Goal: Check status: Check status

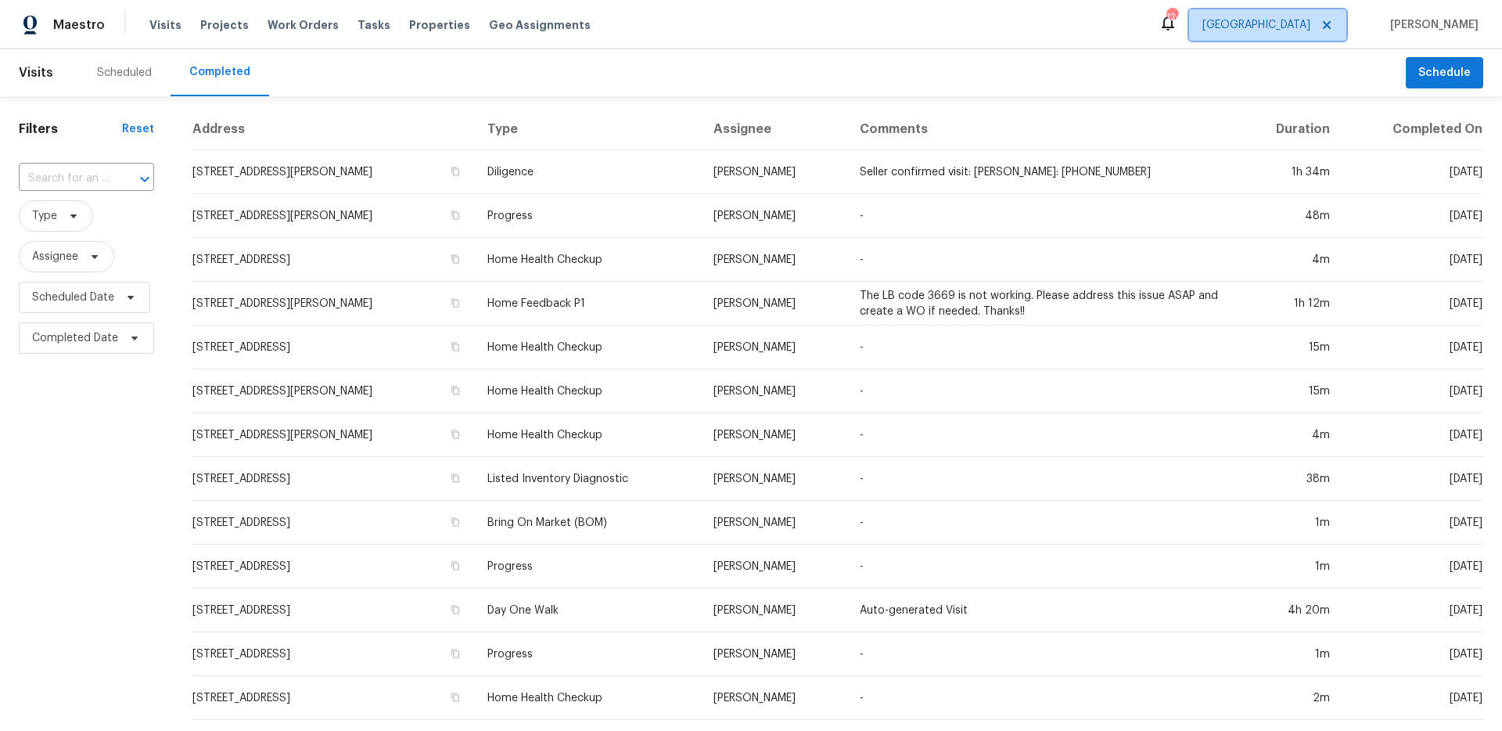
click at [1300, 22] on span "[GEOGRAPHIC_DATA]" at bounding box center [1267, 24] width 157 height 31
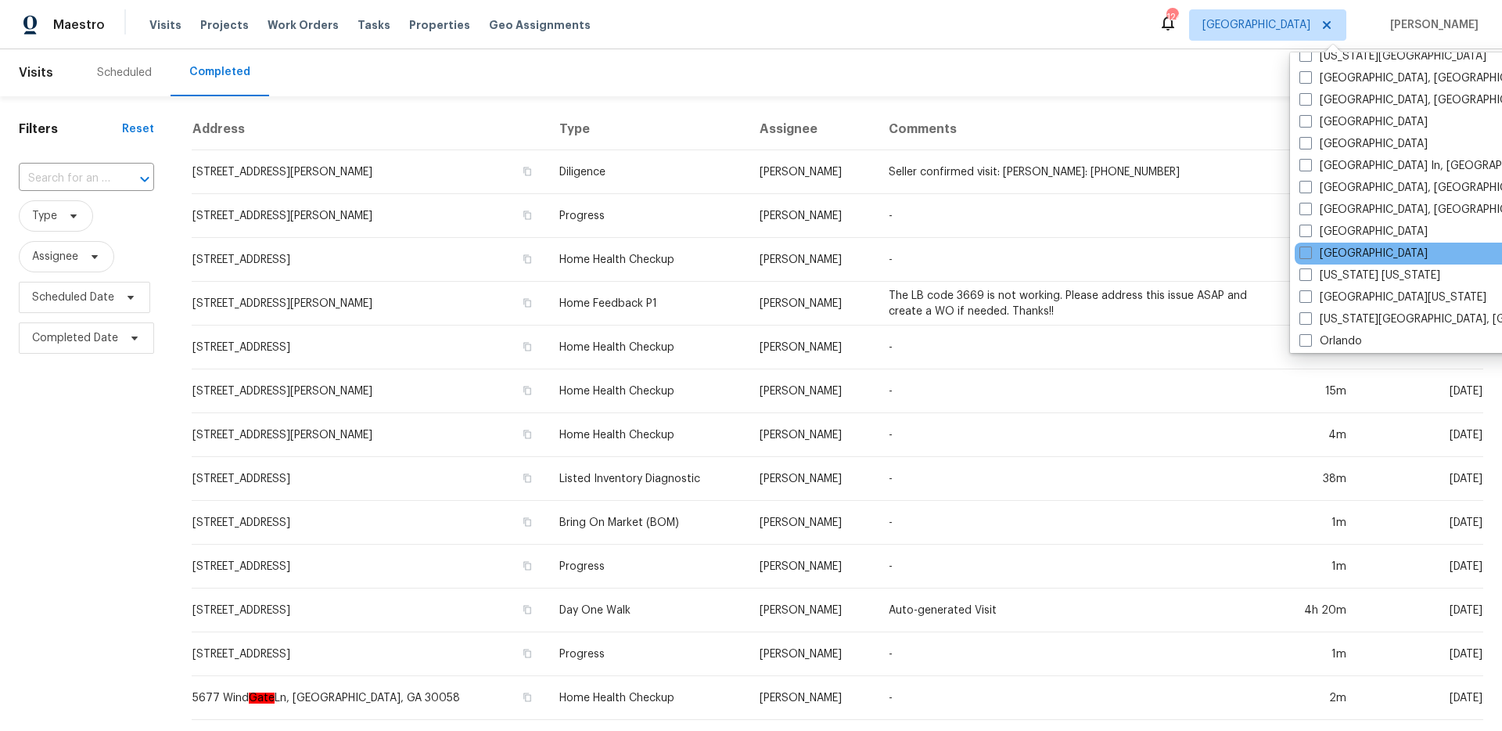
scroll to position [660, 0]
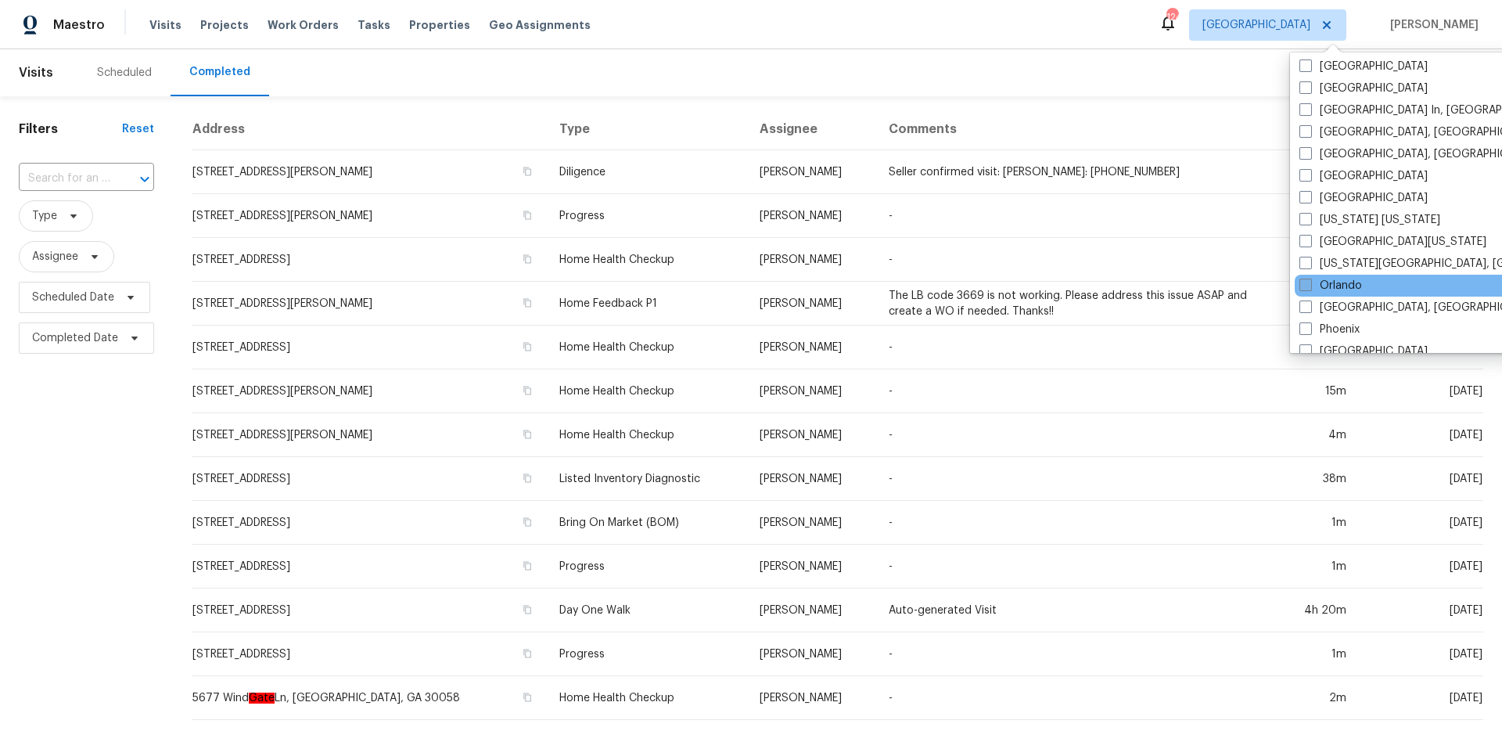
click at [1299, 280] on span at bounding box center [1305, 285] width 13 height 13
click at [1299, 280] on input "Orlando" at bounding box center [1304, 283] width 10 height 10
checkbox input "true"
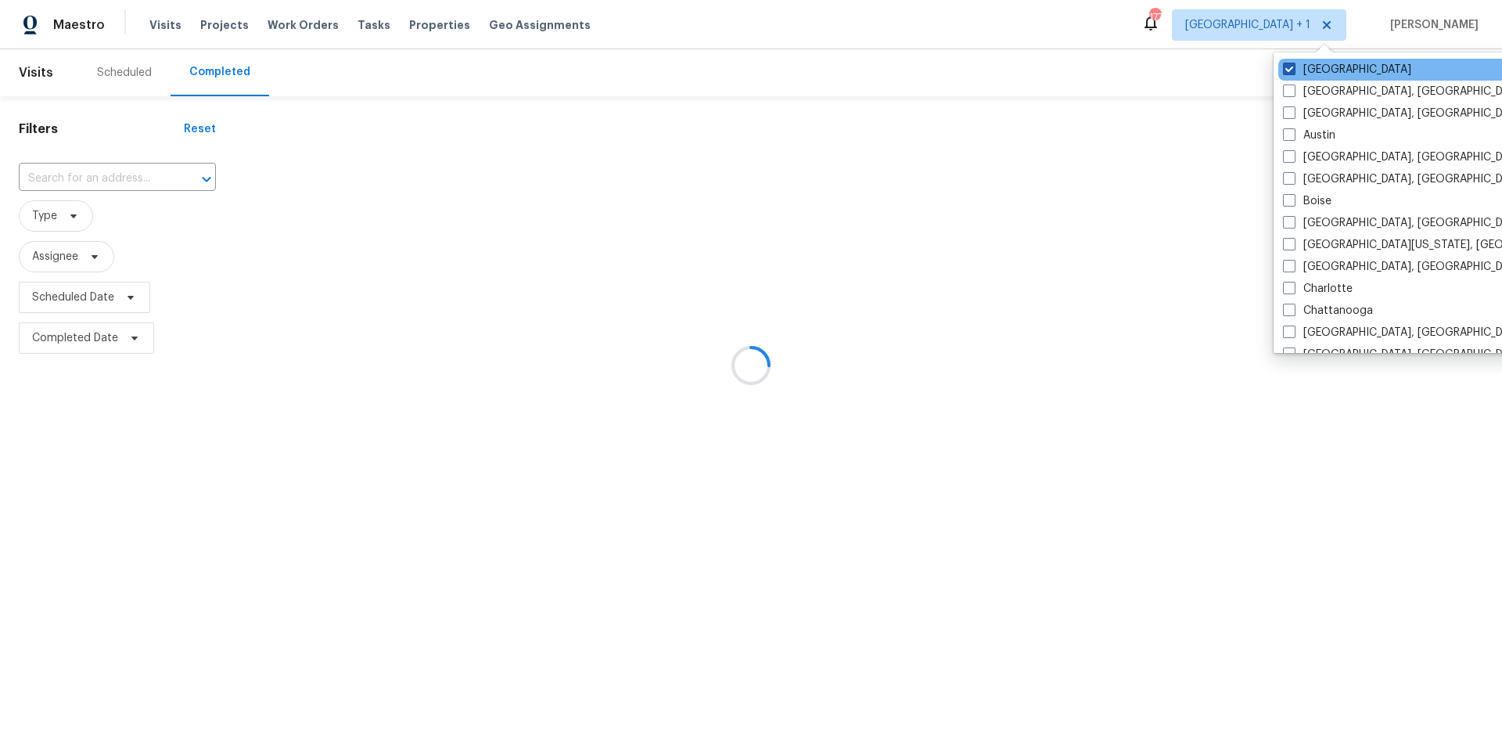
click at [1309, 68] on label "[GEOGRAPHIC_DATA]" at bounding box center [1347, 70] width 128 height 16
click at [1293, 68] on input "[GEOGRAPHIC_DATA]" at bounding box center [1288, 67] width 10 height 10
checkbox input "false"
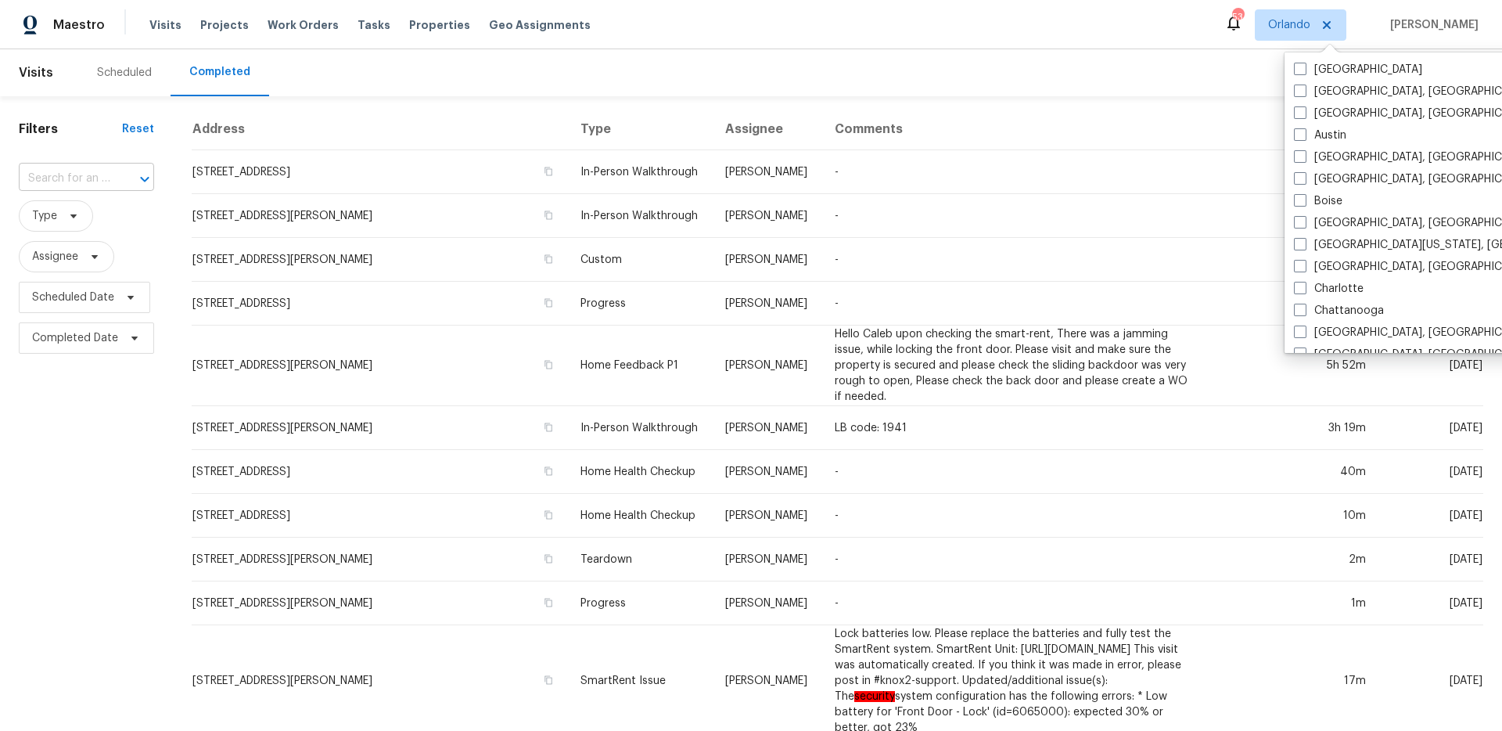
click at [87, 181] on input "text" at bounding box center [65, 179] width 92 height 24
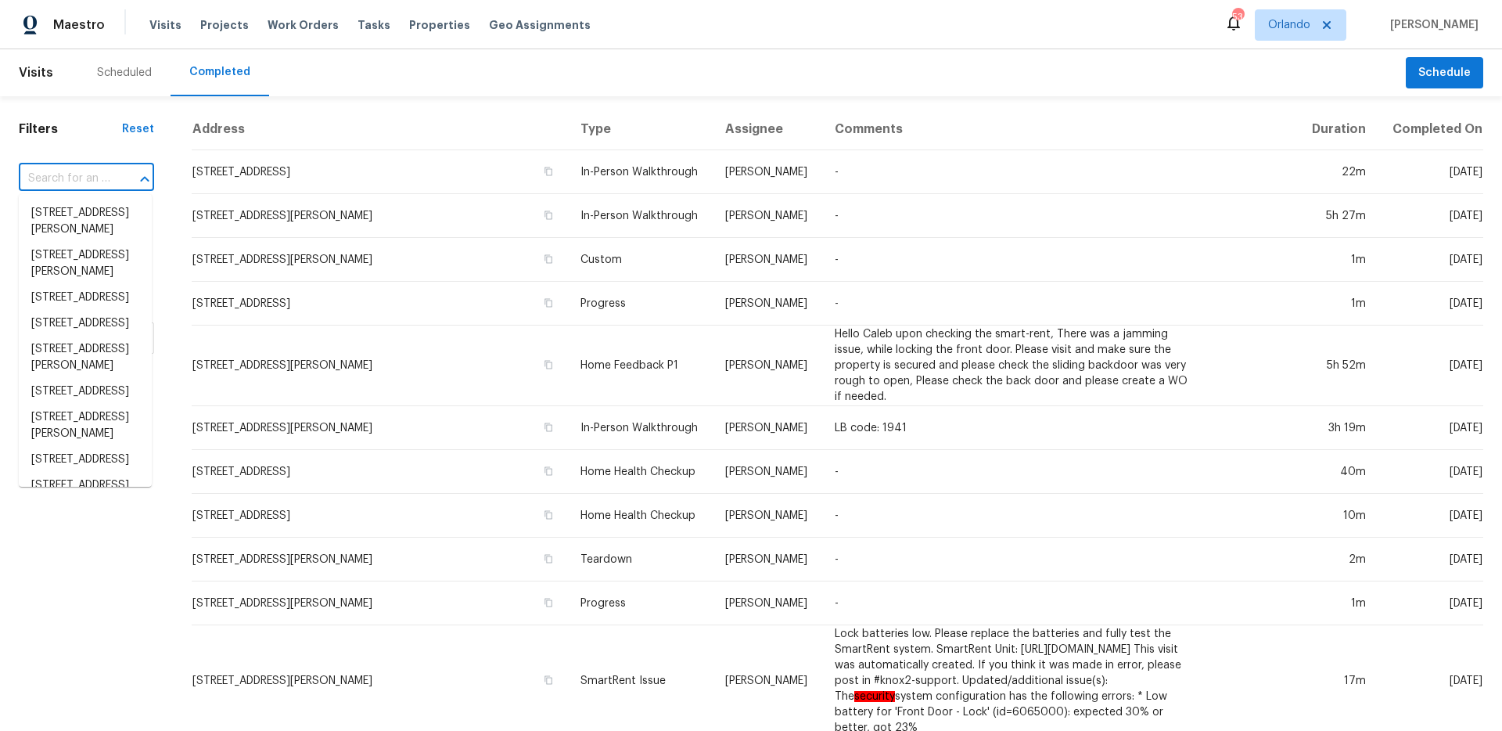
paste input "[STREET_ADDRESS]"
type input "[STREET_ADDRESS]"
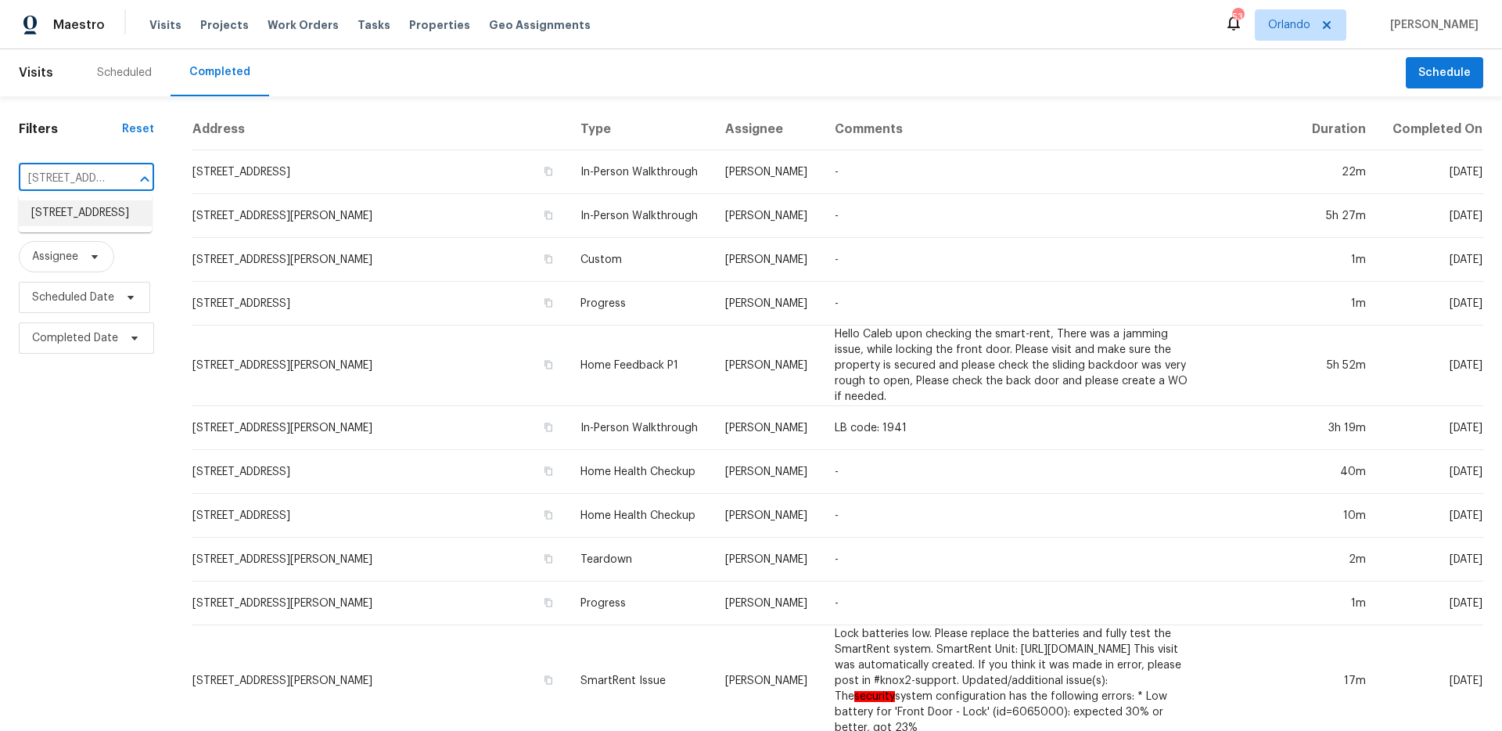
click at [98, 224] on li "[STREET_ADDRESS]" at bounding box center [85, 213] width 133 height 26
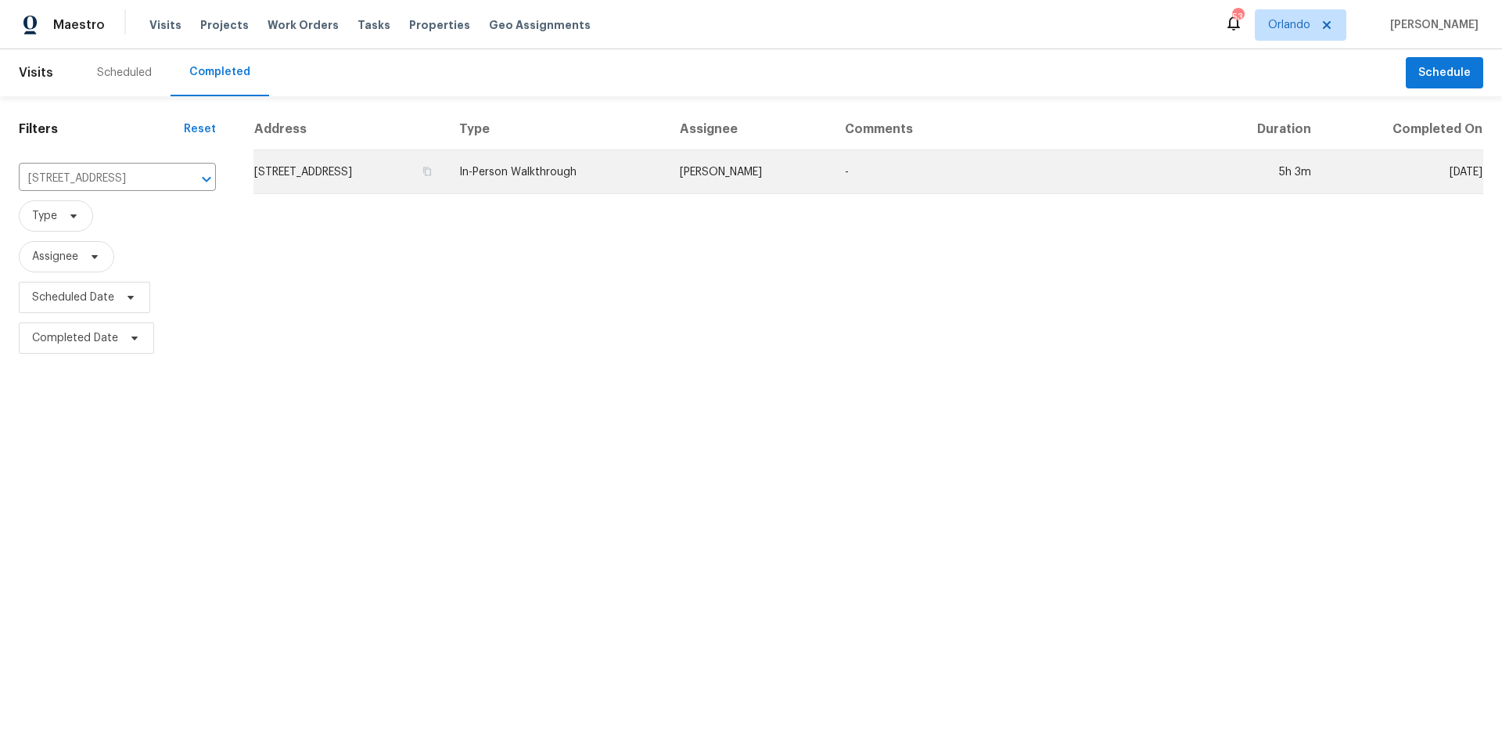
click at [580, 185] on td "In-Person Walkthrough" at bounding box center [557, 172] width 220 height 44
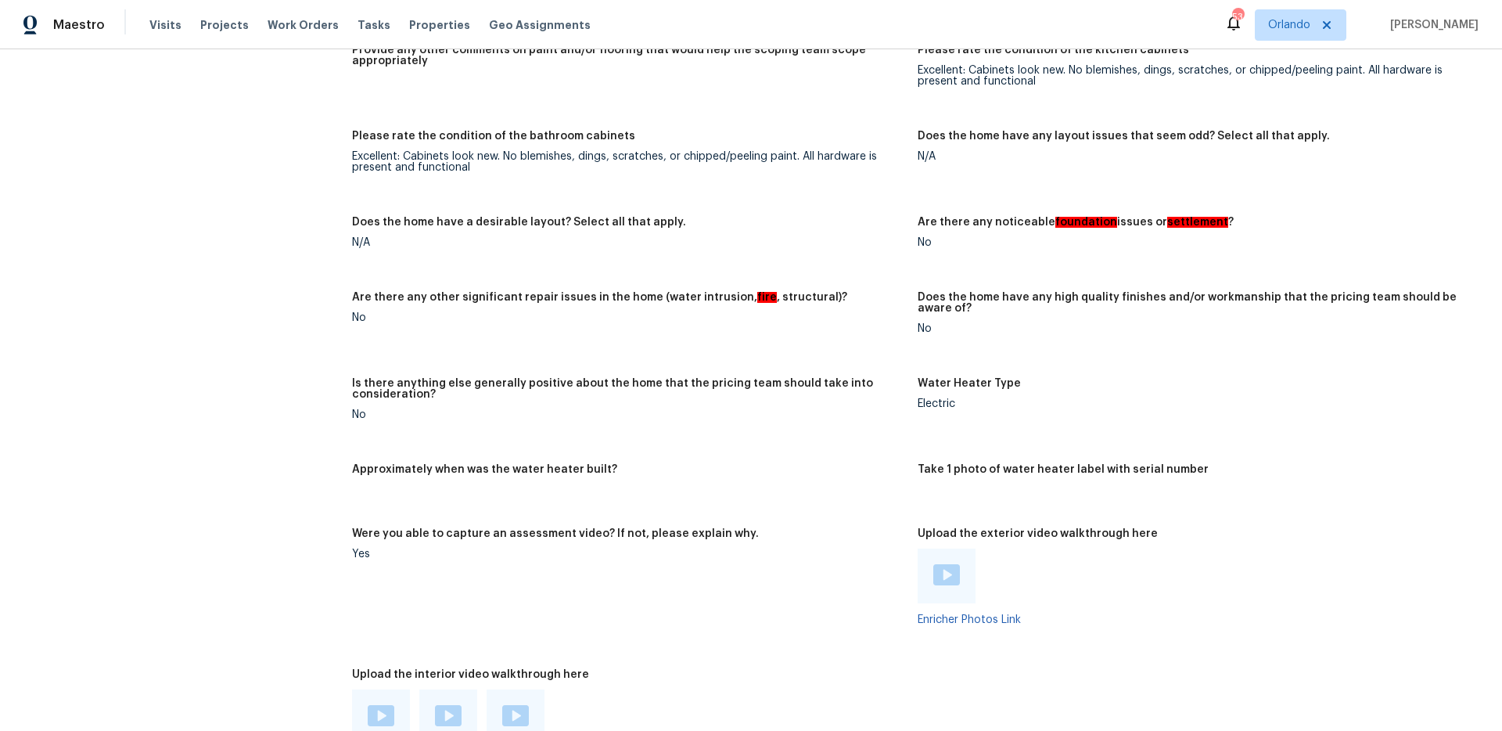
scroll to position [2611, 0]
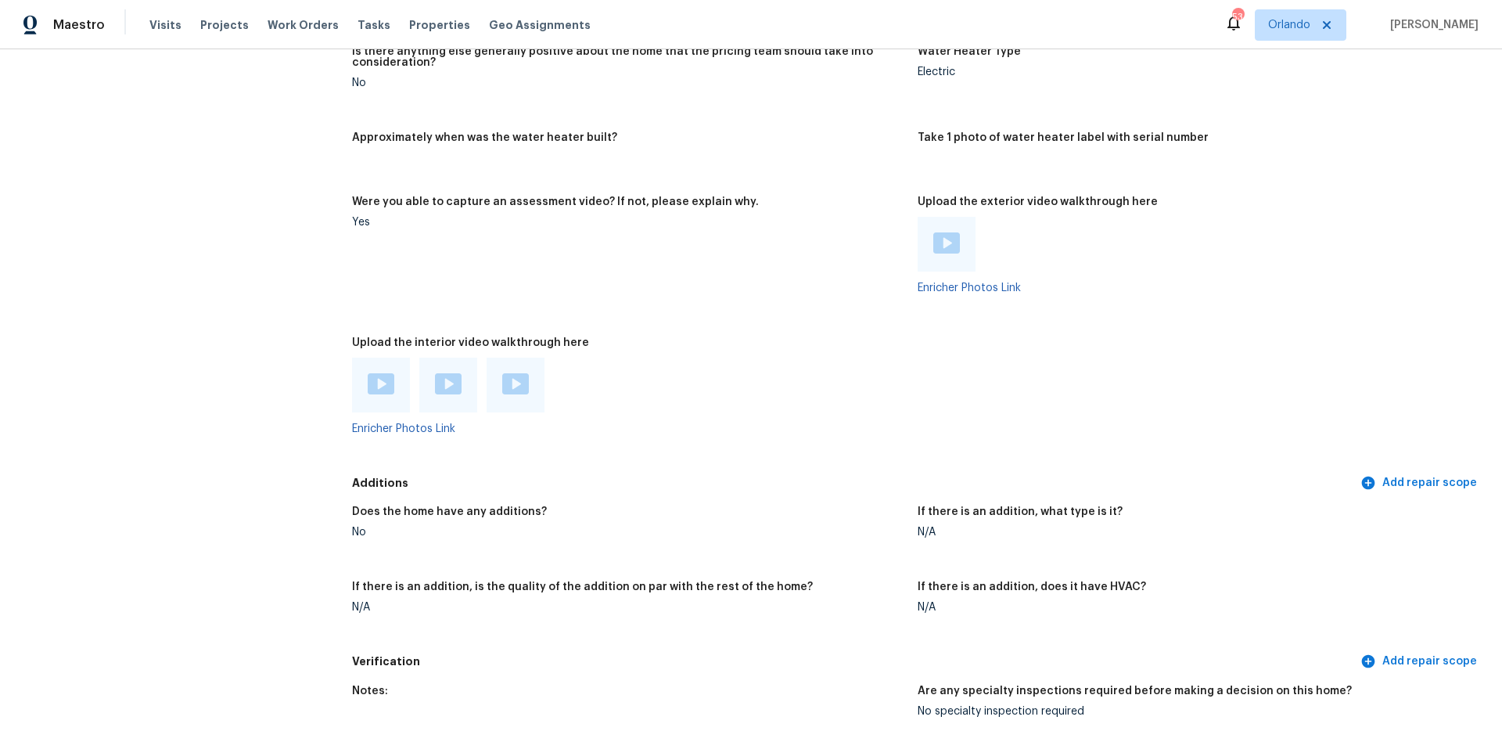
click at [370, 373] on img at bounding box center [381, 383] width 27 height 21
click at [450, 376] on img at bounding box center [448, 383] width 27 height 21
